Goal: Transaction & Acquisition: Purchase product/service

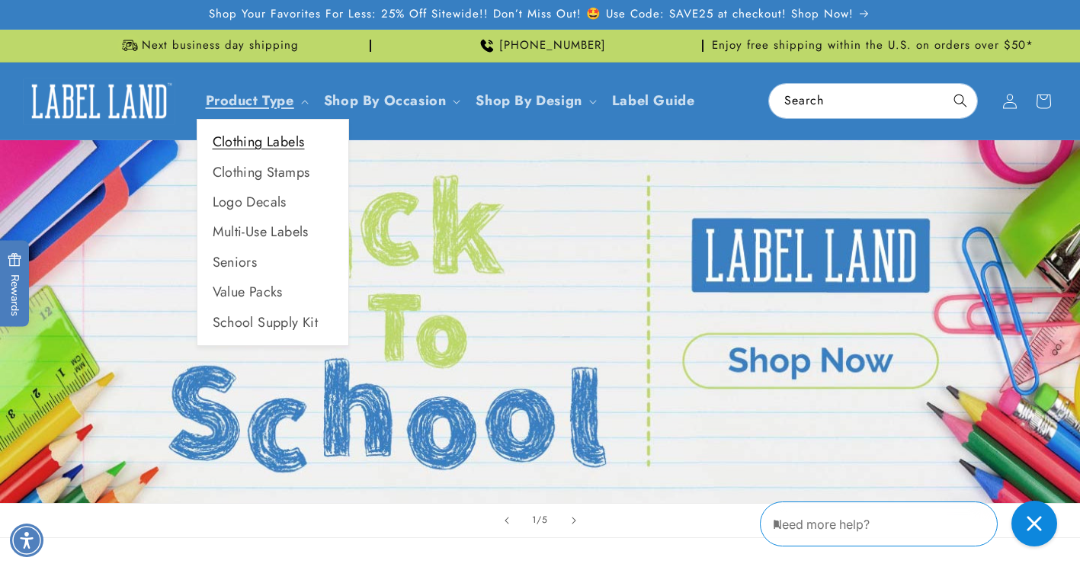
click at [236, 146] on link "Clothing Labels" at bounding box center [272, 142] width 151 height 30
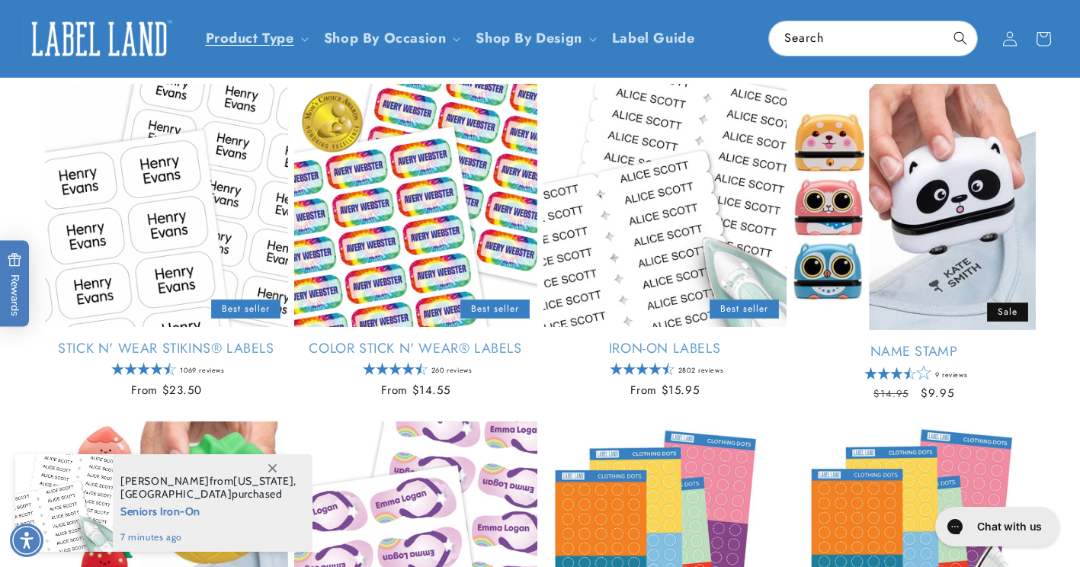
scroll to position [152, 0]
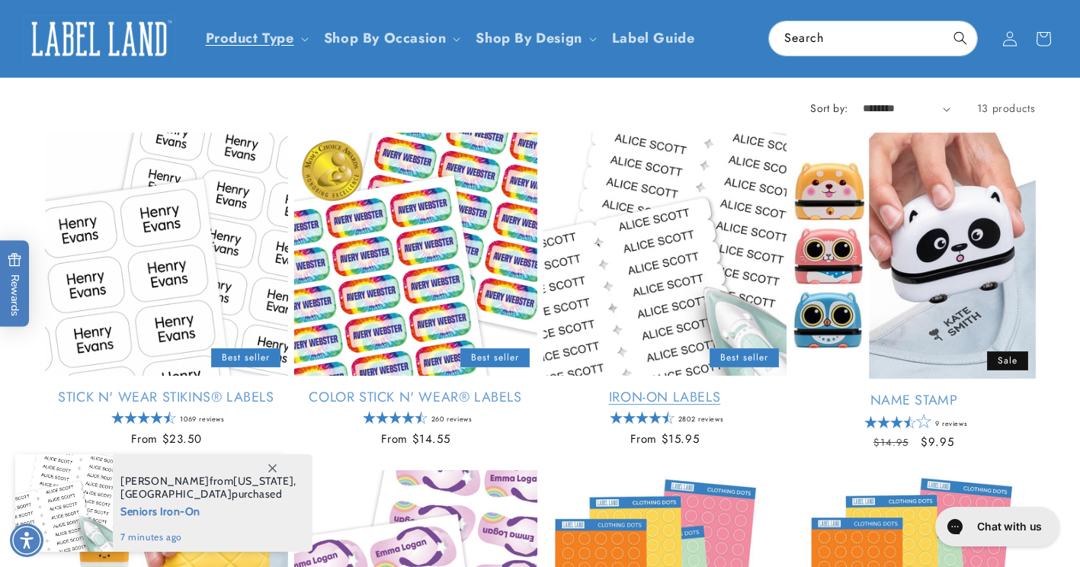
click at [654, 389] on link "Iron-On Labels" at bounding box center [664, 398] width 243 height 18
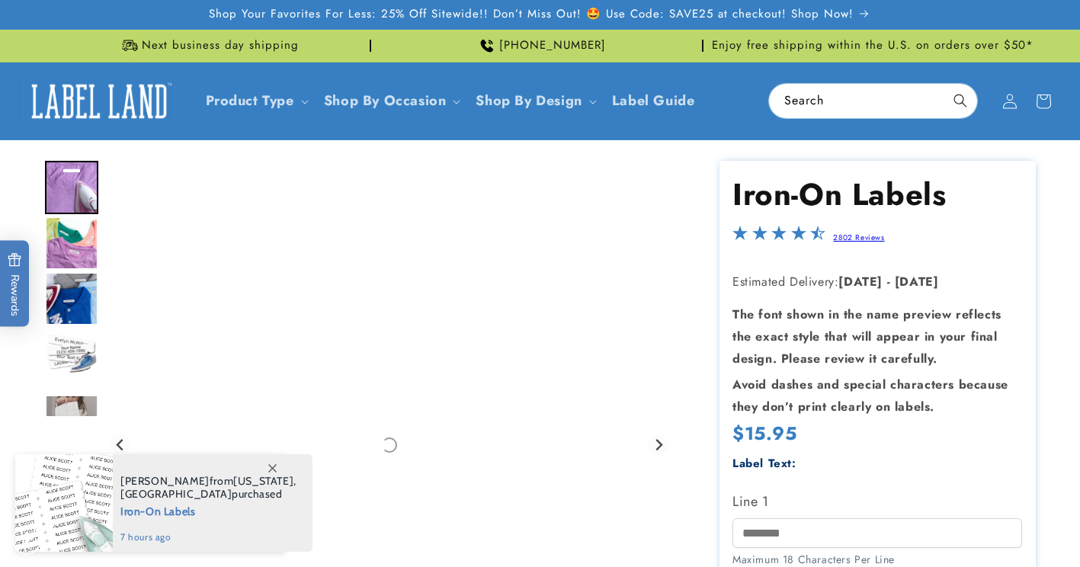
scroll to position [152, 0]
